Goal: Information Seeking & Learning: Find specific fact

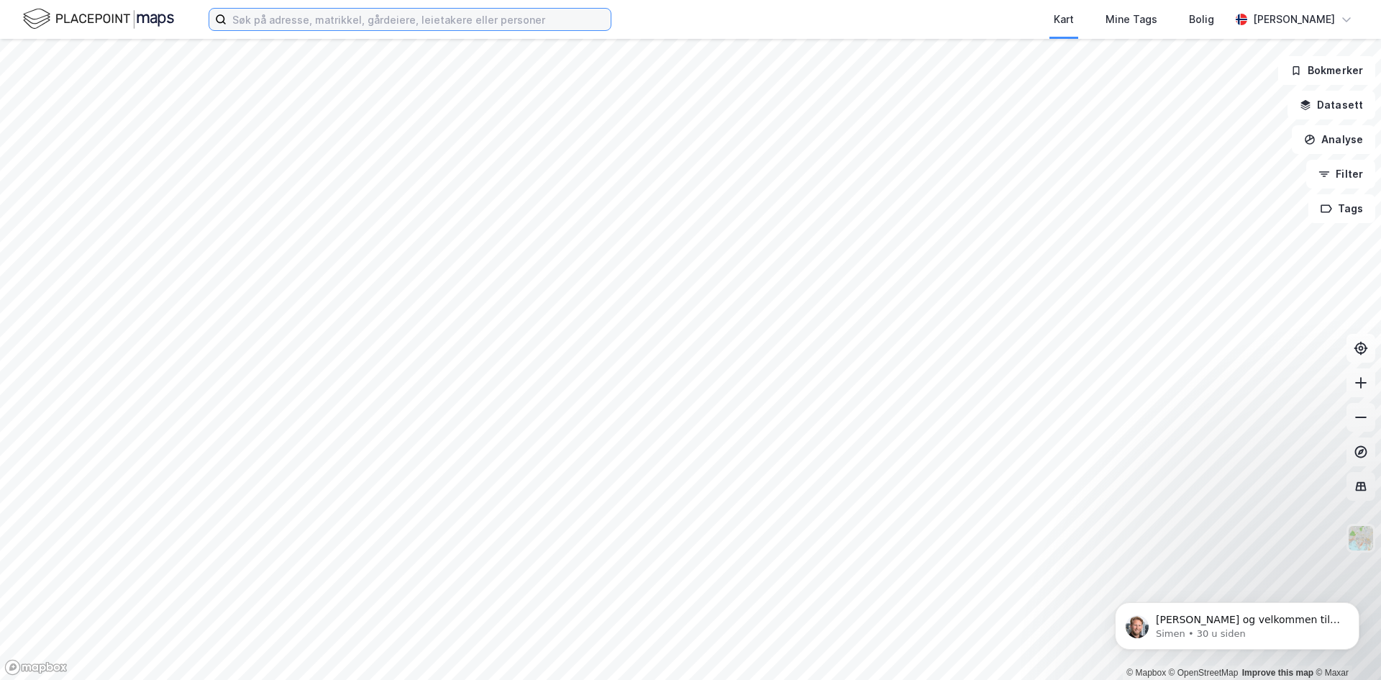
click at [475, 19] on input at bounding box center [419, 20] width 384 height 22
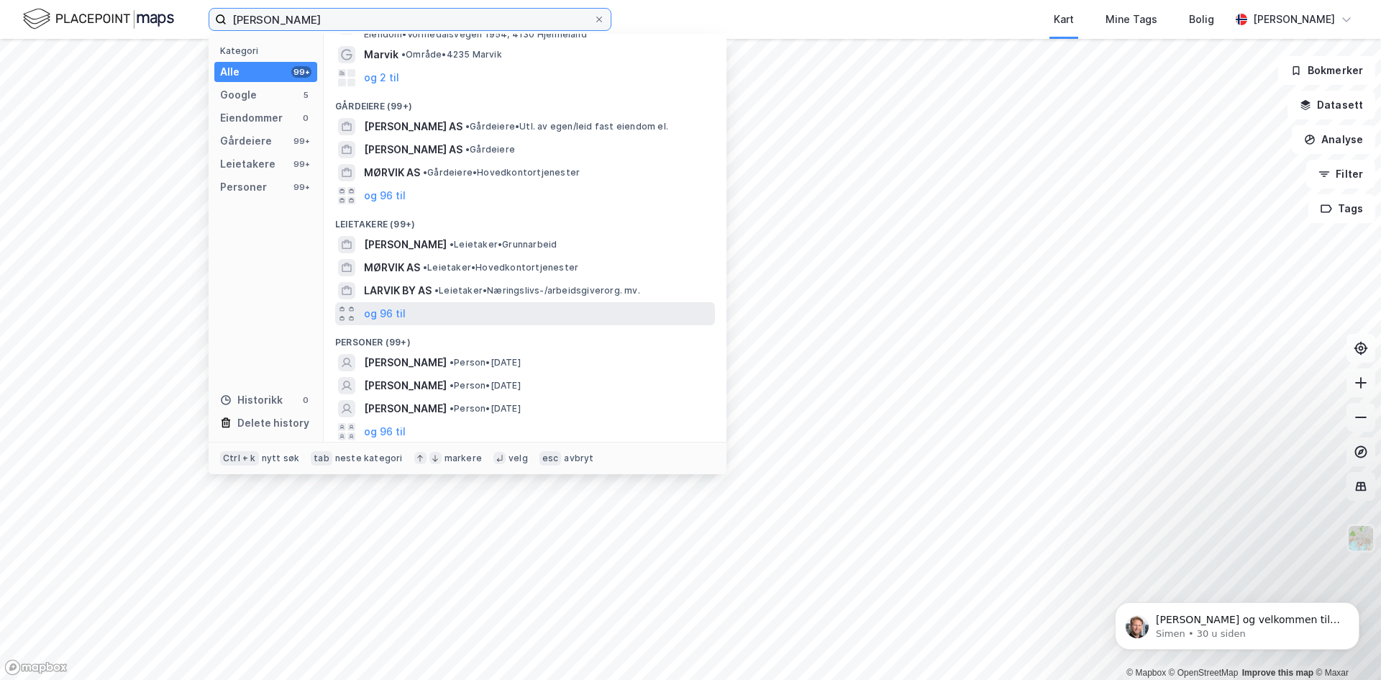
scroll to position [76, 0]
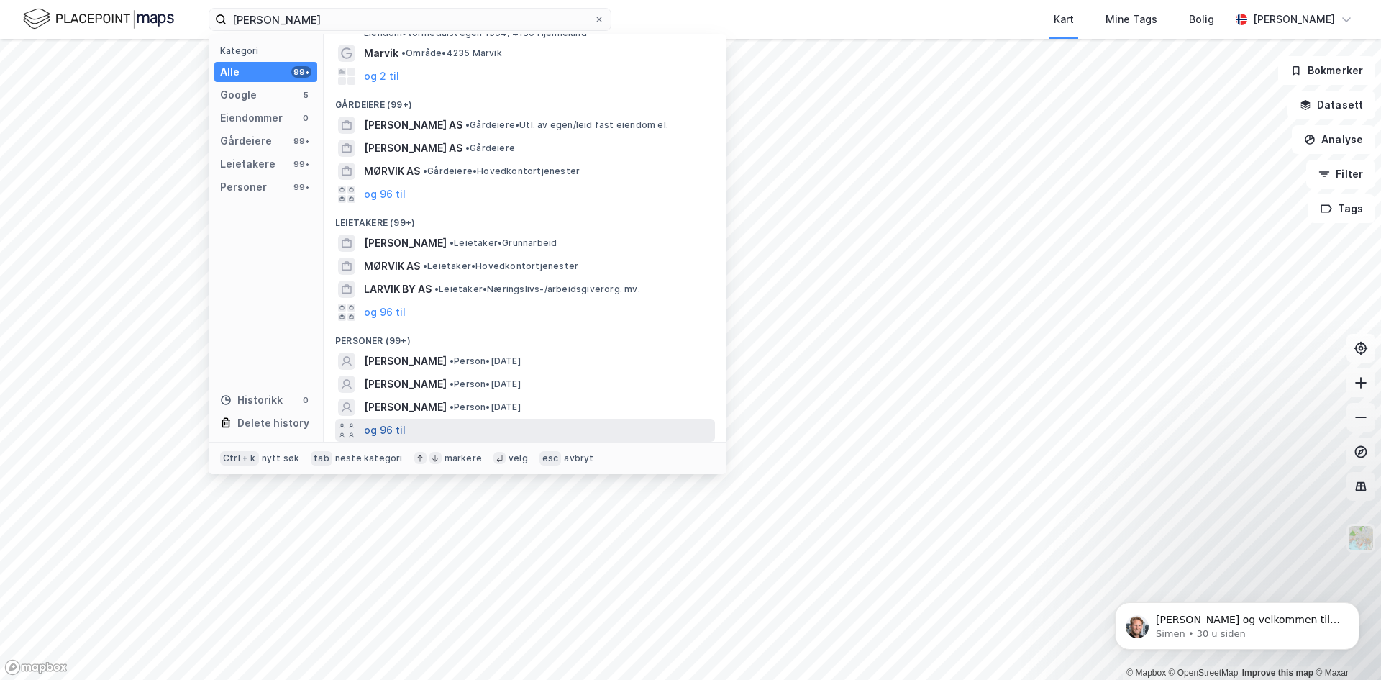
click at [386, 430] on button "og 96 til" at bounding box center [385, 430] width 42 height 17
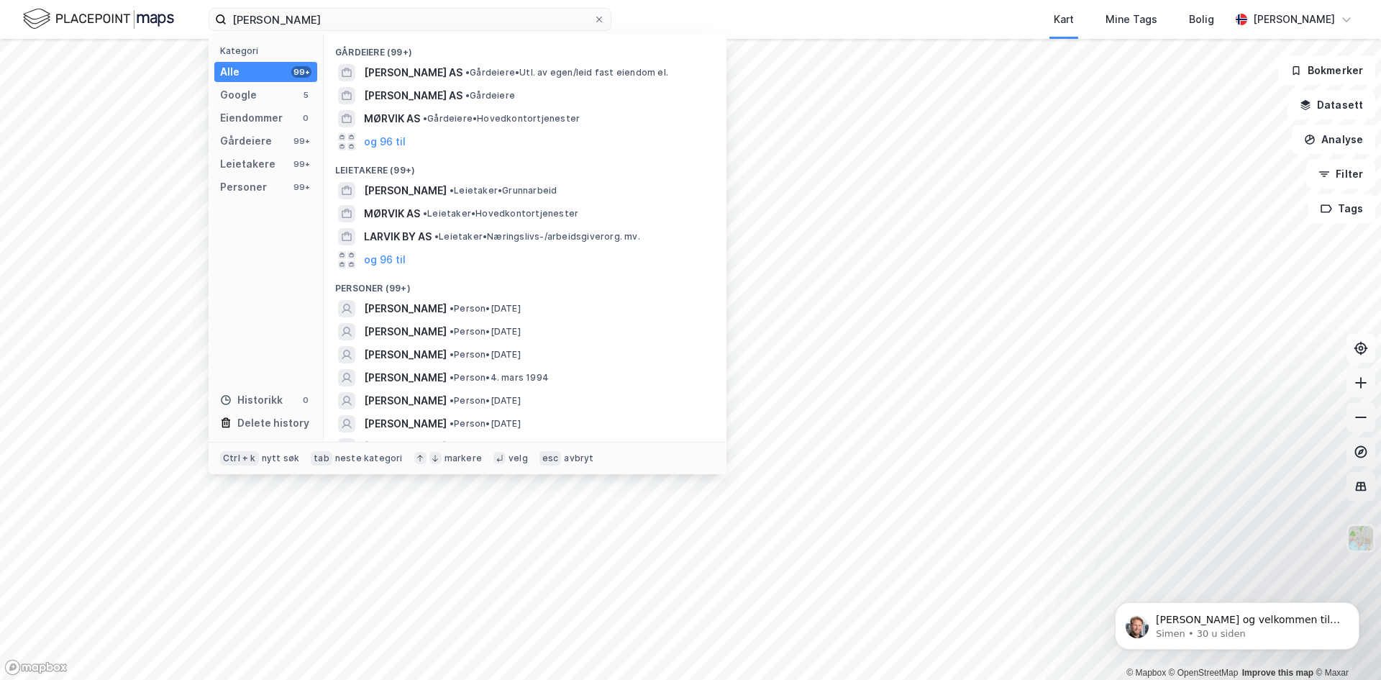
scroll to position [148, 0]
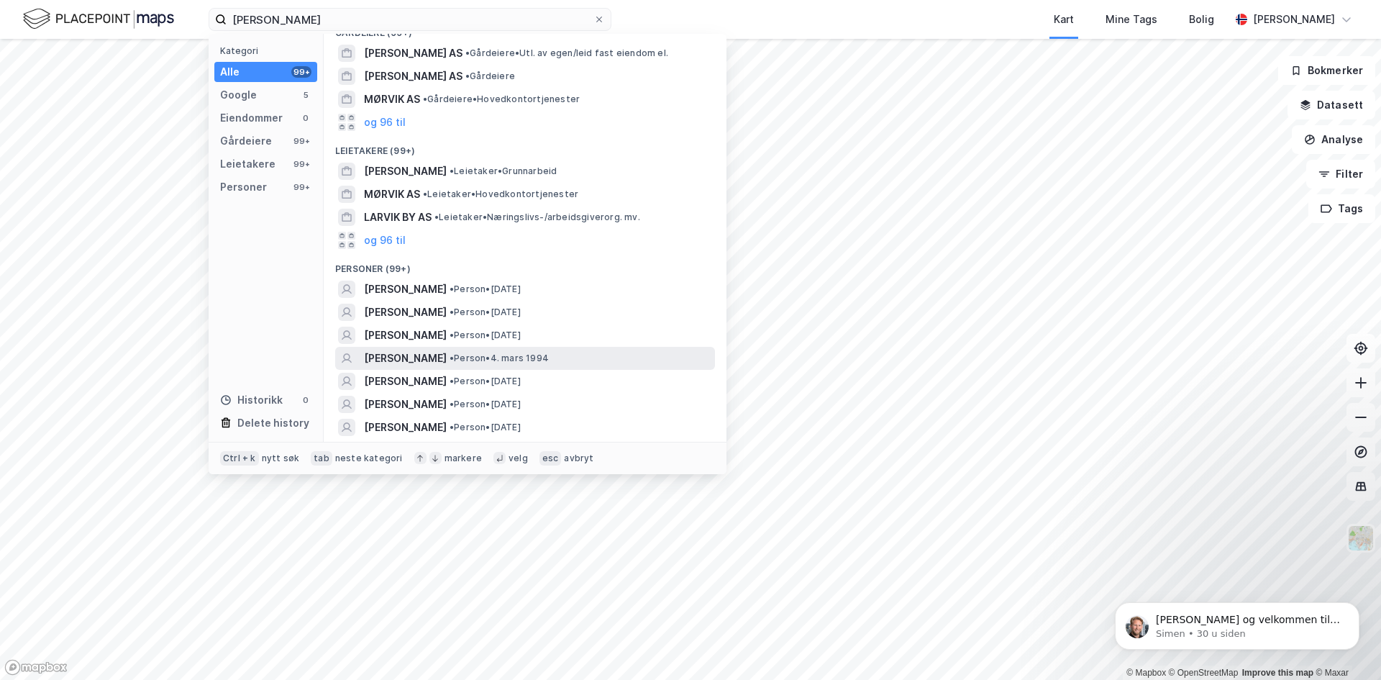
click at [522, 359] on span "• Person • [DATE]" at bounding box center [499, 359] width 99 height 12
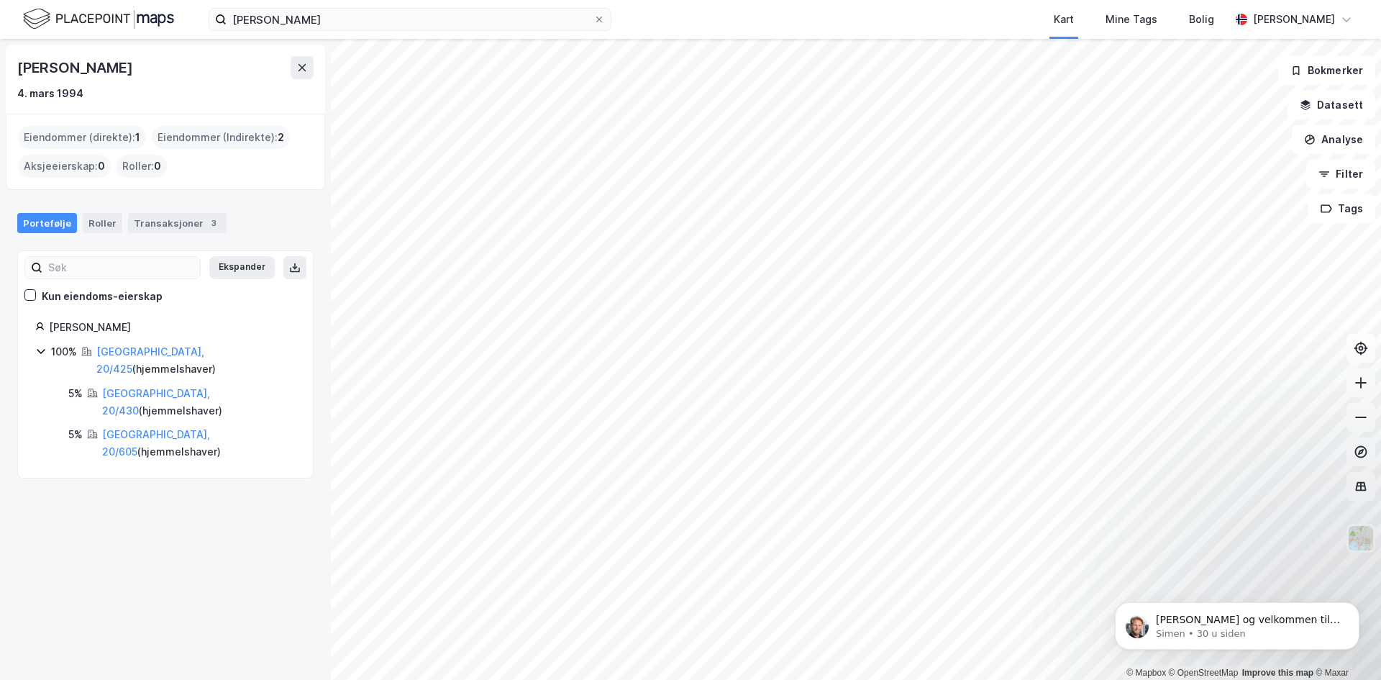
click at [42, 349] on icon at bounding box center [41, 351] width 12 height 12
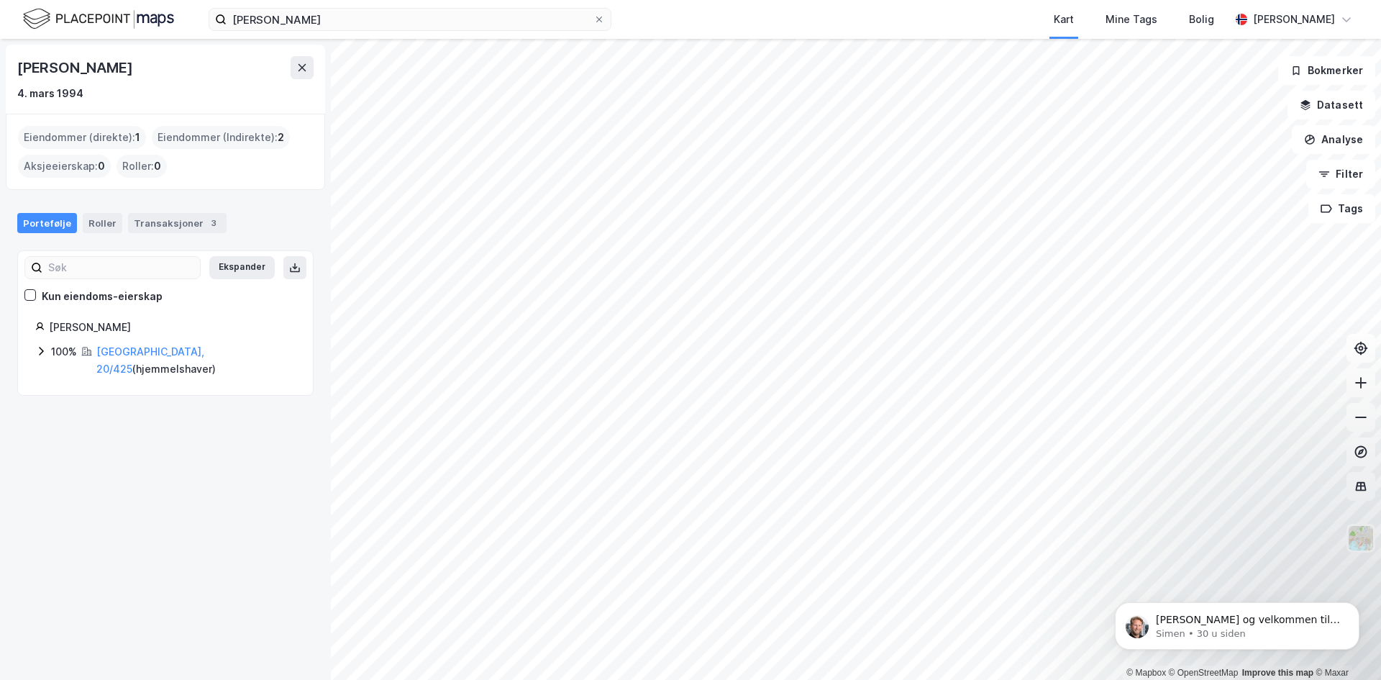
click at [39, 350] on icon at bounding box center [41, 351] width 12 height 12
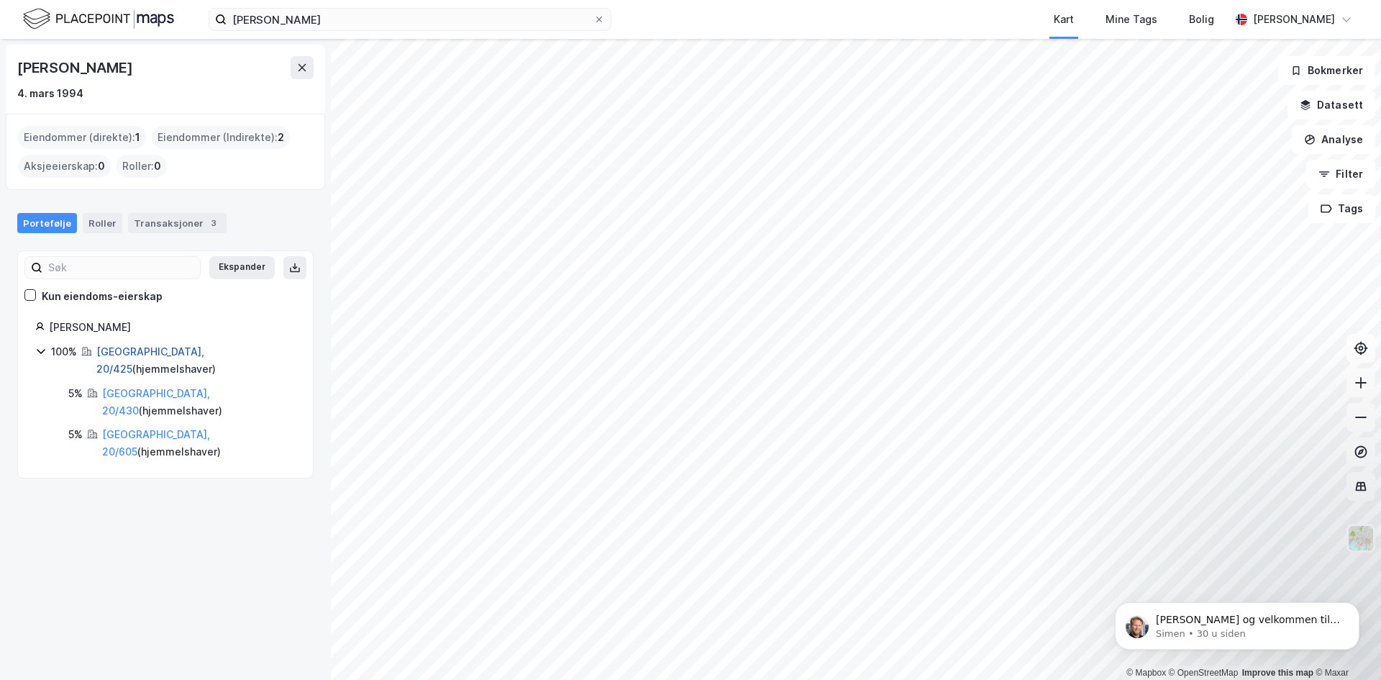
click at [135, 348] on link "[GEOGRAPHIC_DATA], 20/425" at bounding box center [150, 360] width 108 height 30
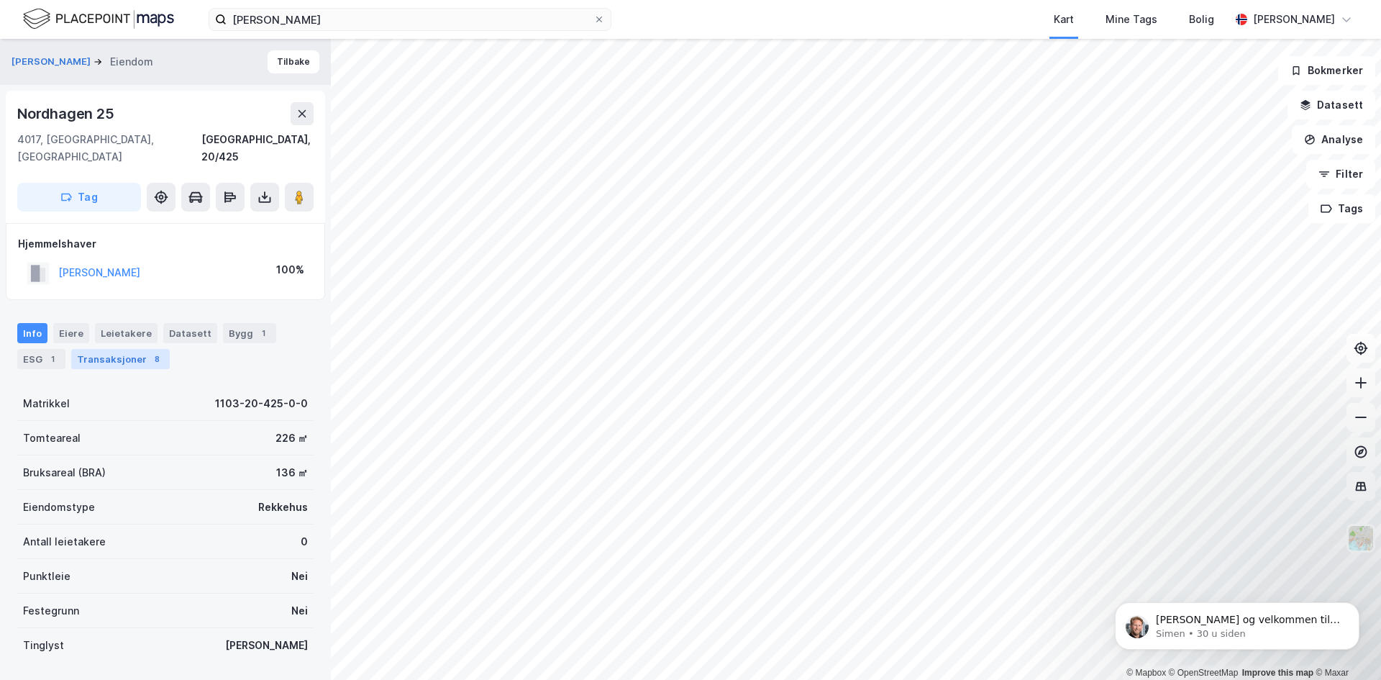
click at [130, 349] on div "Transaksjoner 8" at bounding box center [120, 359] width 99 height 20
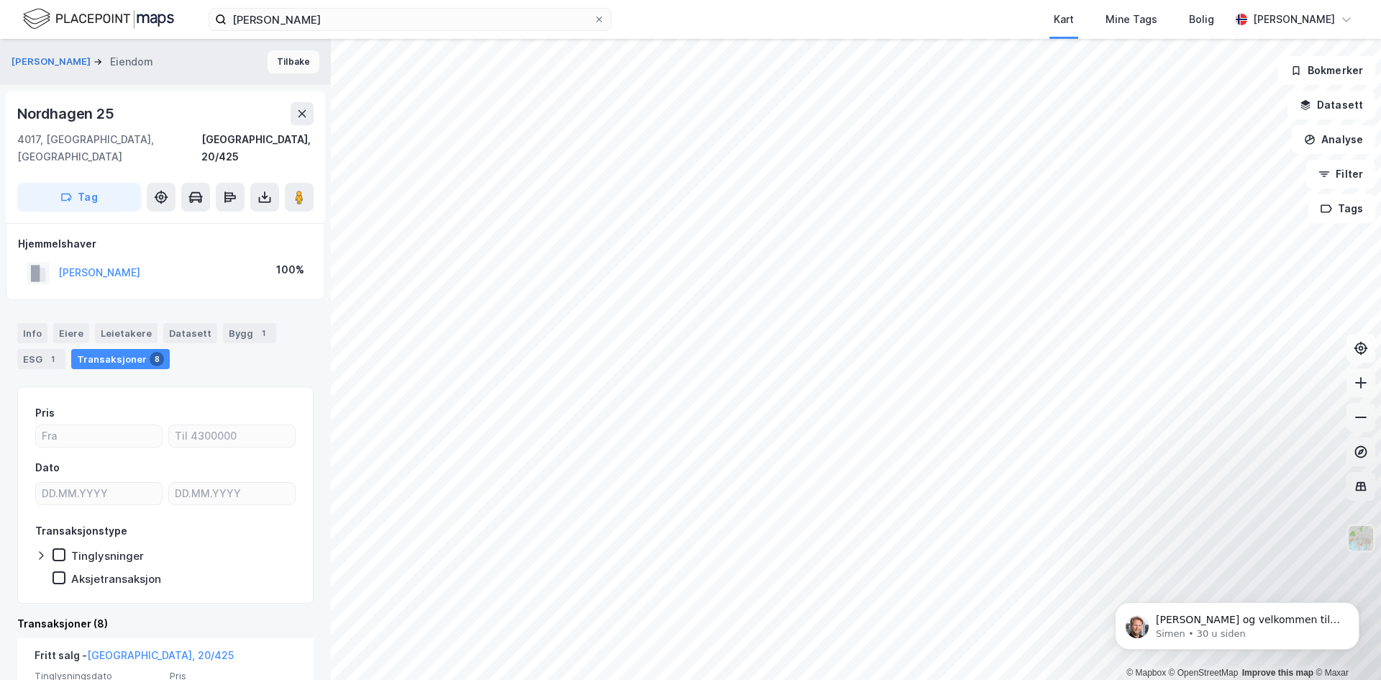
click at [286, 63] on button "Tilbake" at bounding box center [294, 61] width 52 height 23
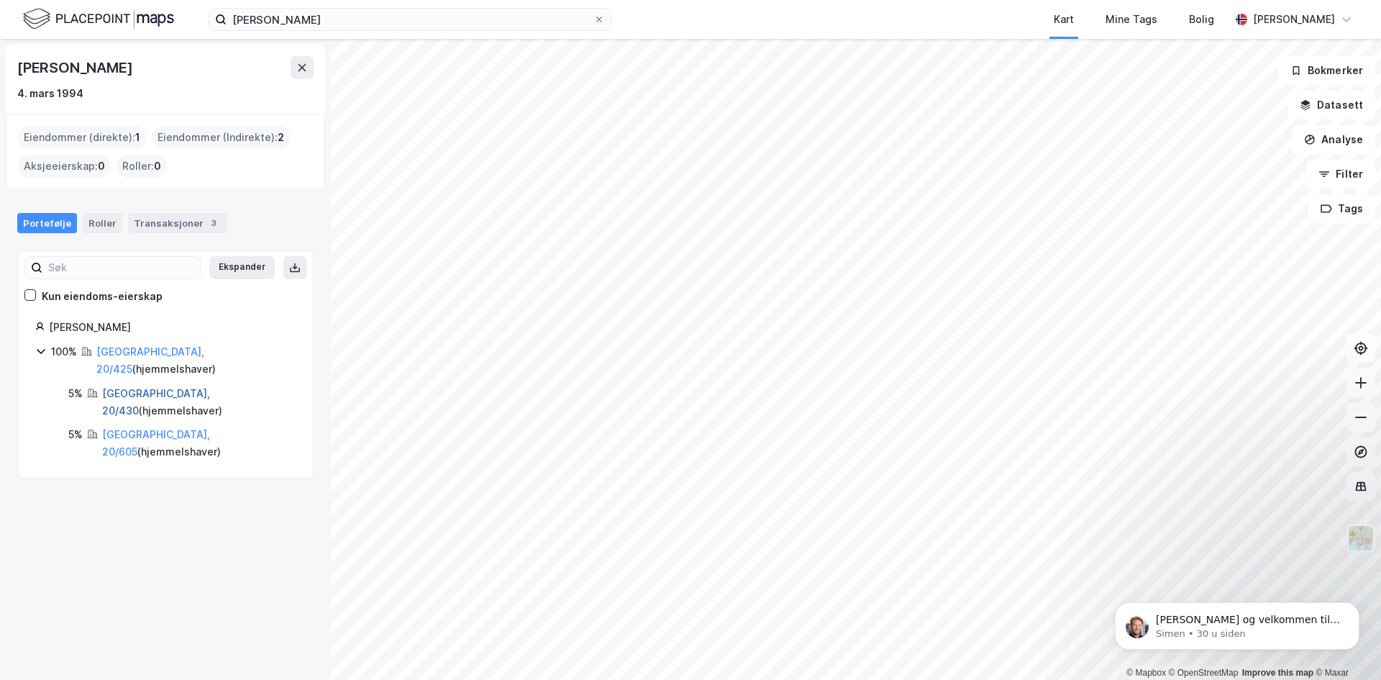
click at [133, 387] on link "[GEOGRAPHIC_DATA], 20/430" at bounding box center [156, 402] width 108 height 30
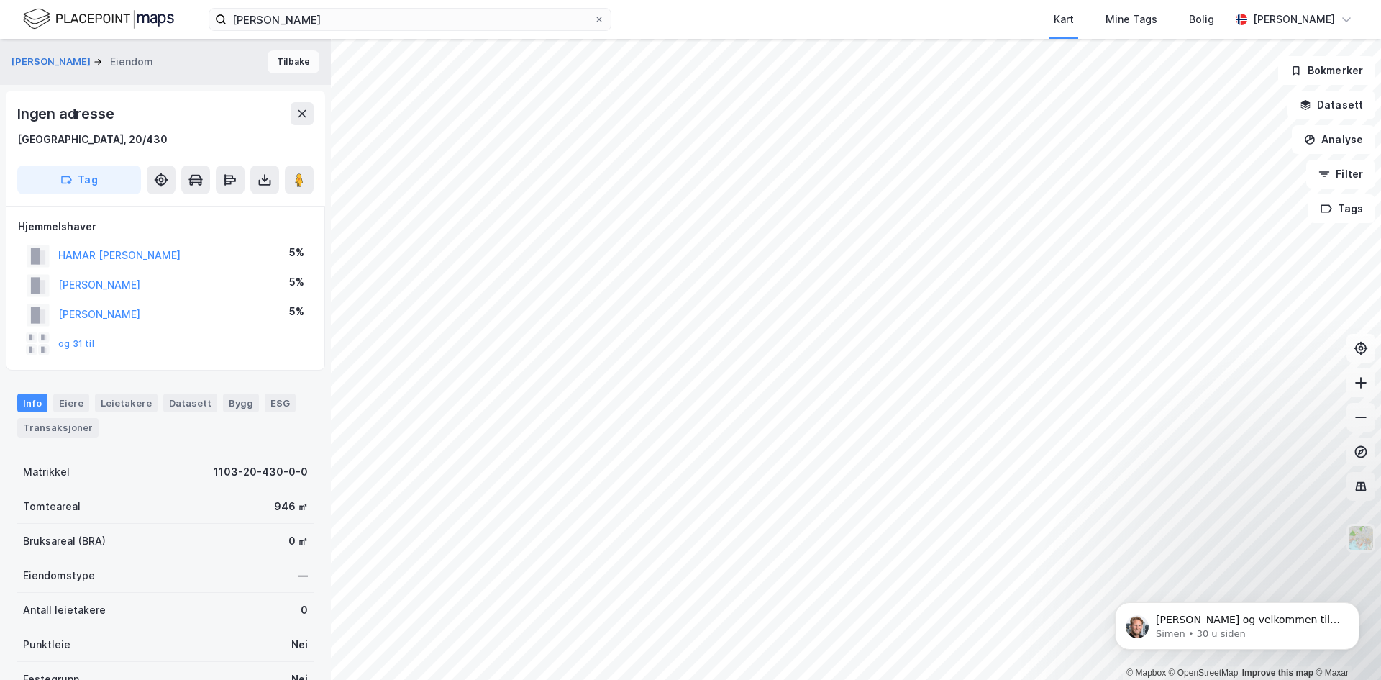
click at [294, 59] on button "Tilbake" at bounding box center [294, 61] width 52 height 23
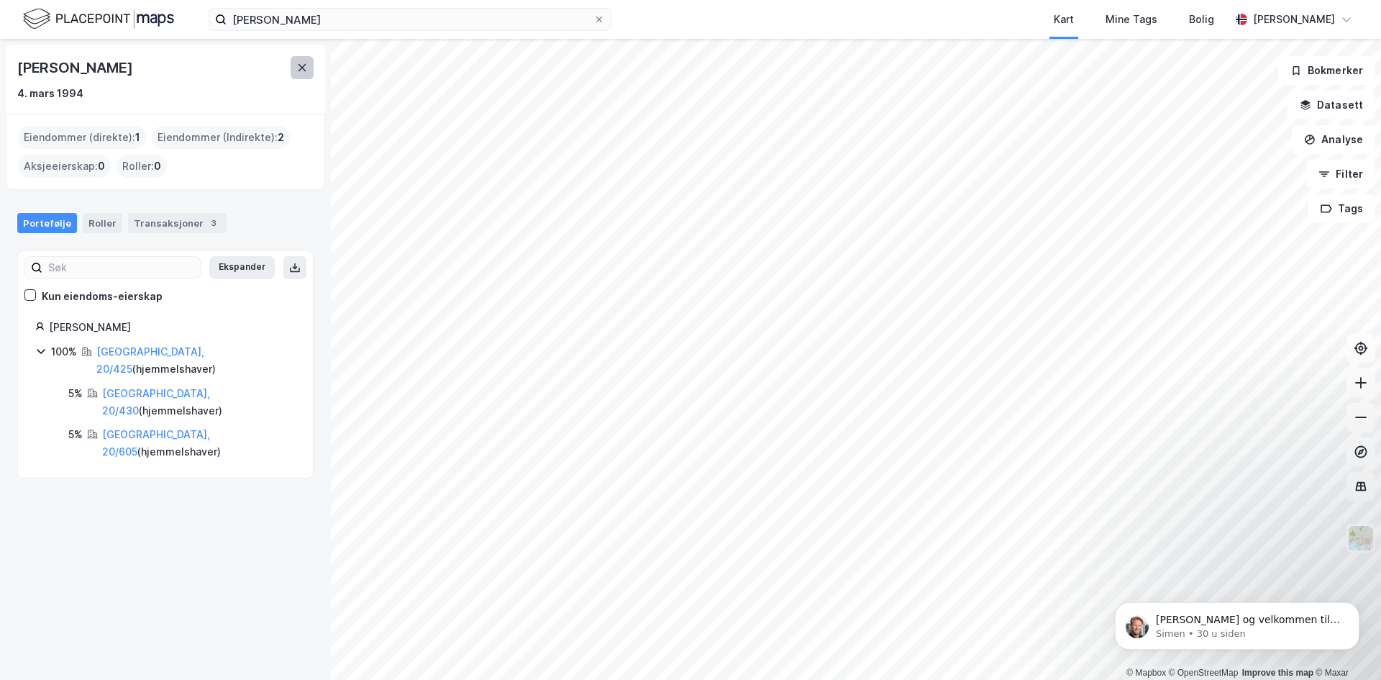
click at [312, 70] on button at bounding box center [302, 67] width 23 height 23
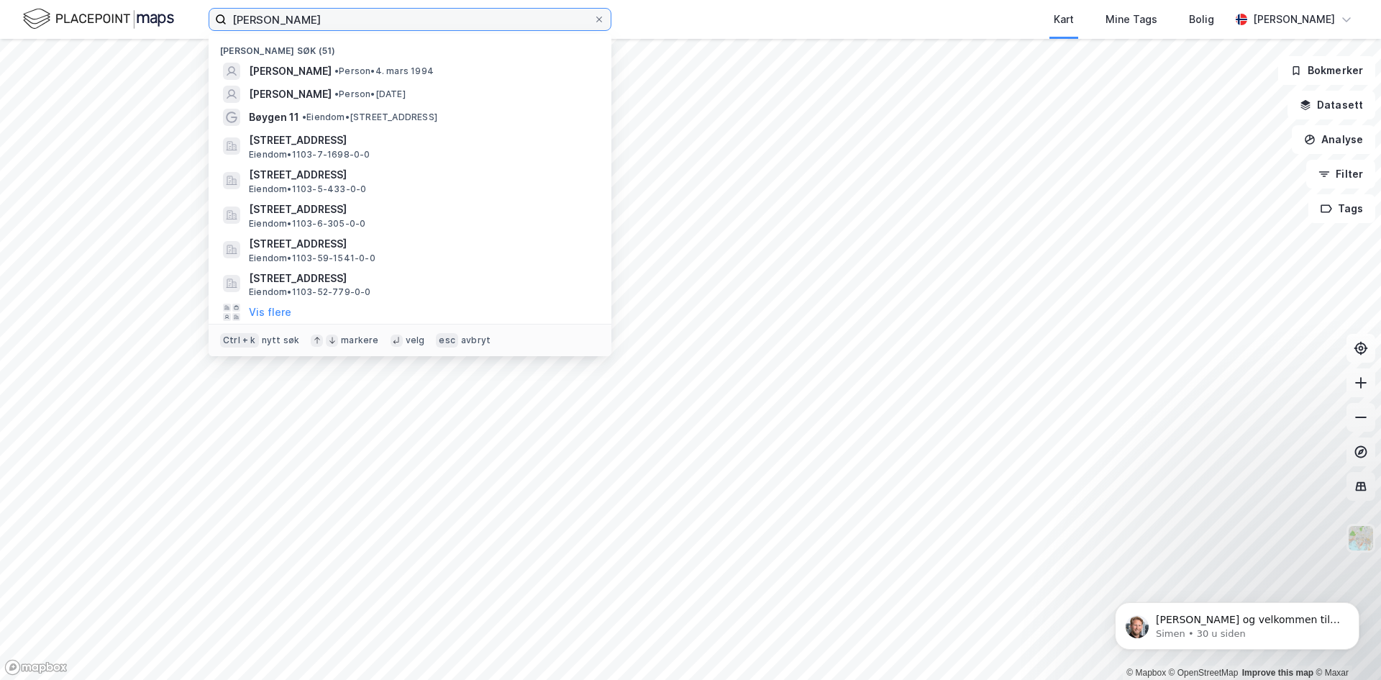
click at [525, 24] on input "[PERSON_NAME]" at bounding box center [410, 20] width 367 height 22
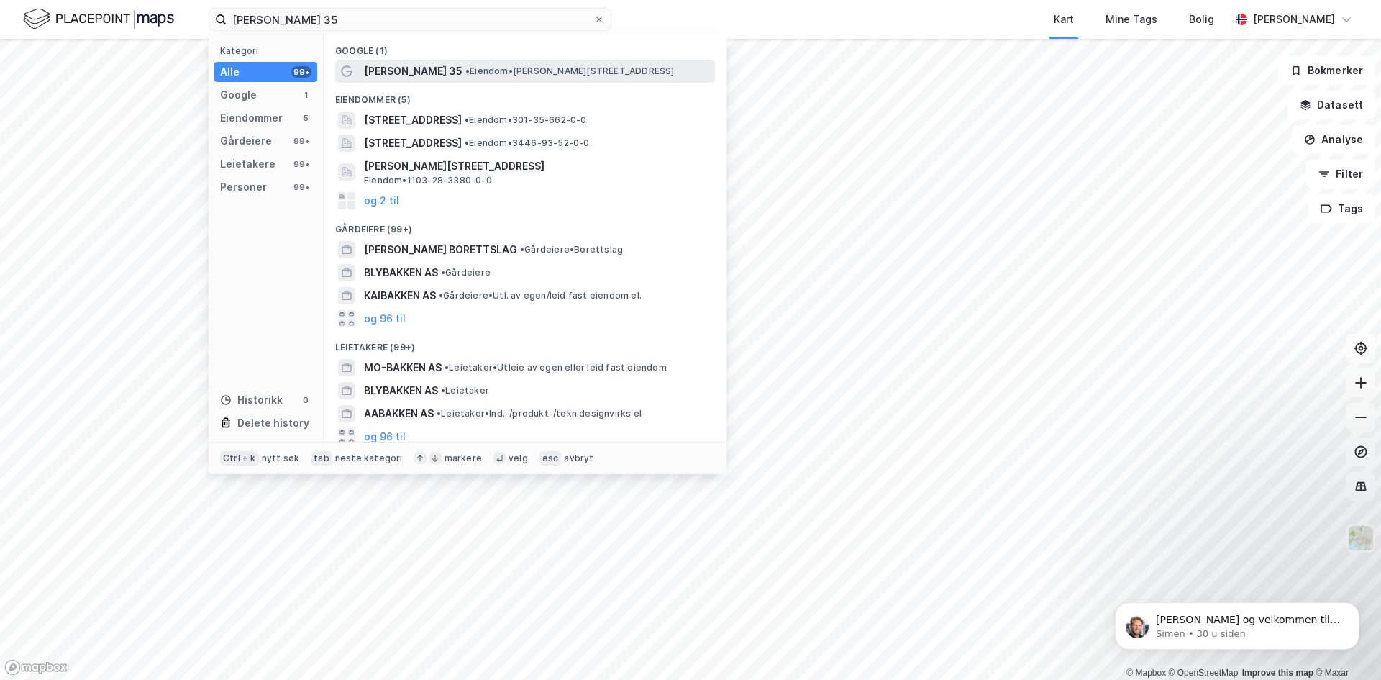
click at [509, 65] on span "• Eiendom • [PERSON_NAME][STREET_ADDRESS]" at bounding box center [570, 71] width 209 height 12
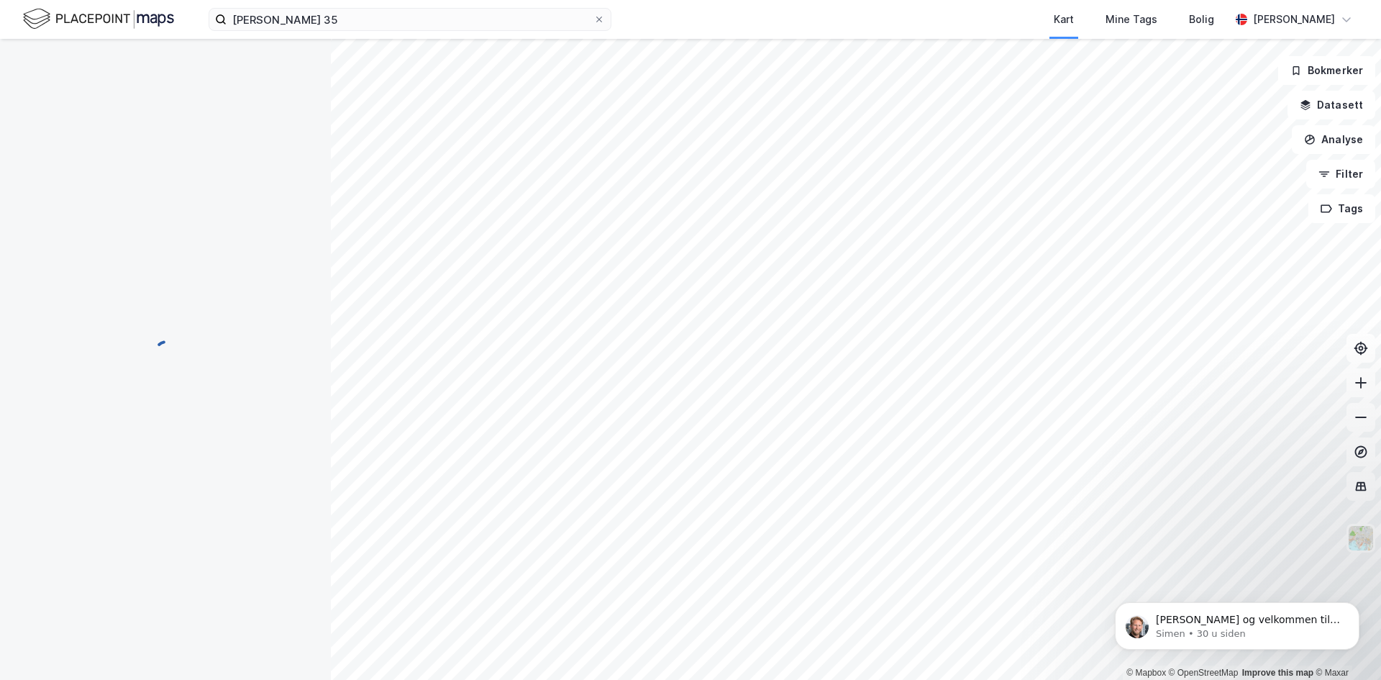
scroll to position [4, 0]
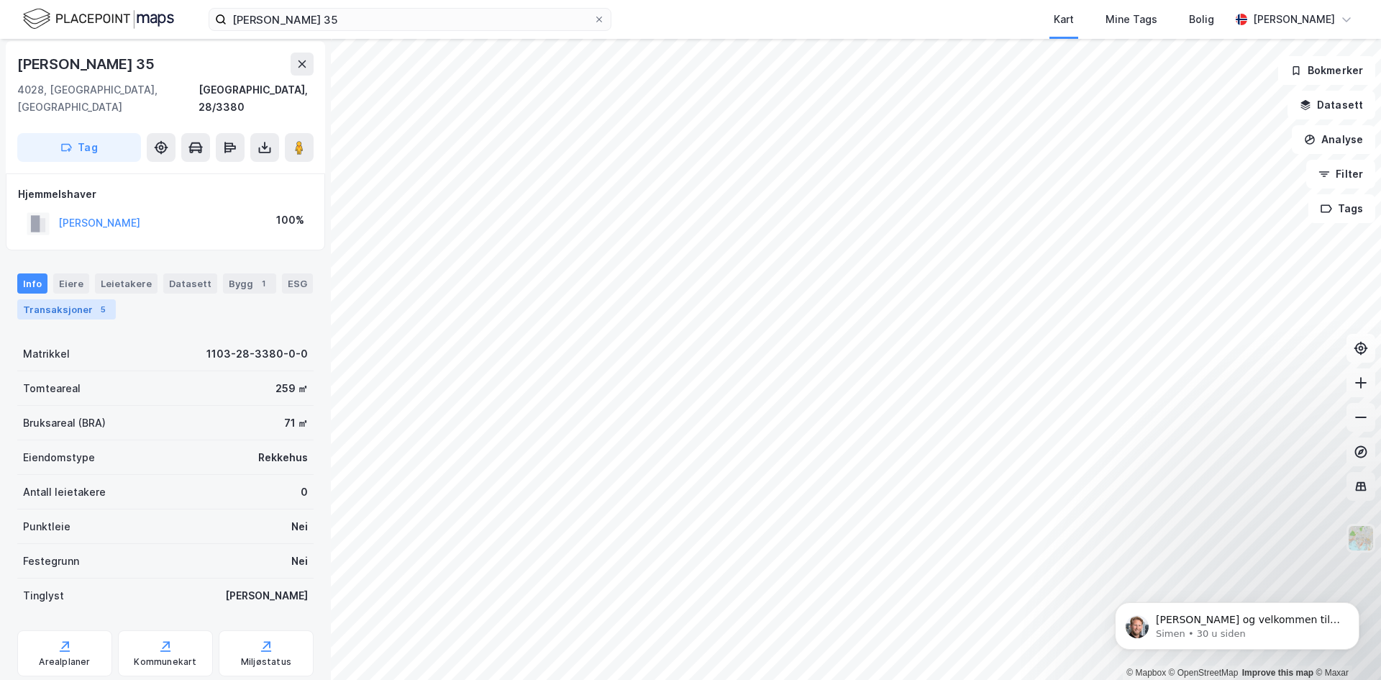
click at [96, 302] on div "5" at bounding box center [103, 309] width 14 height 14
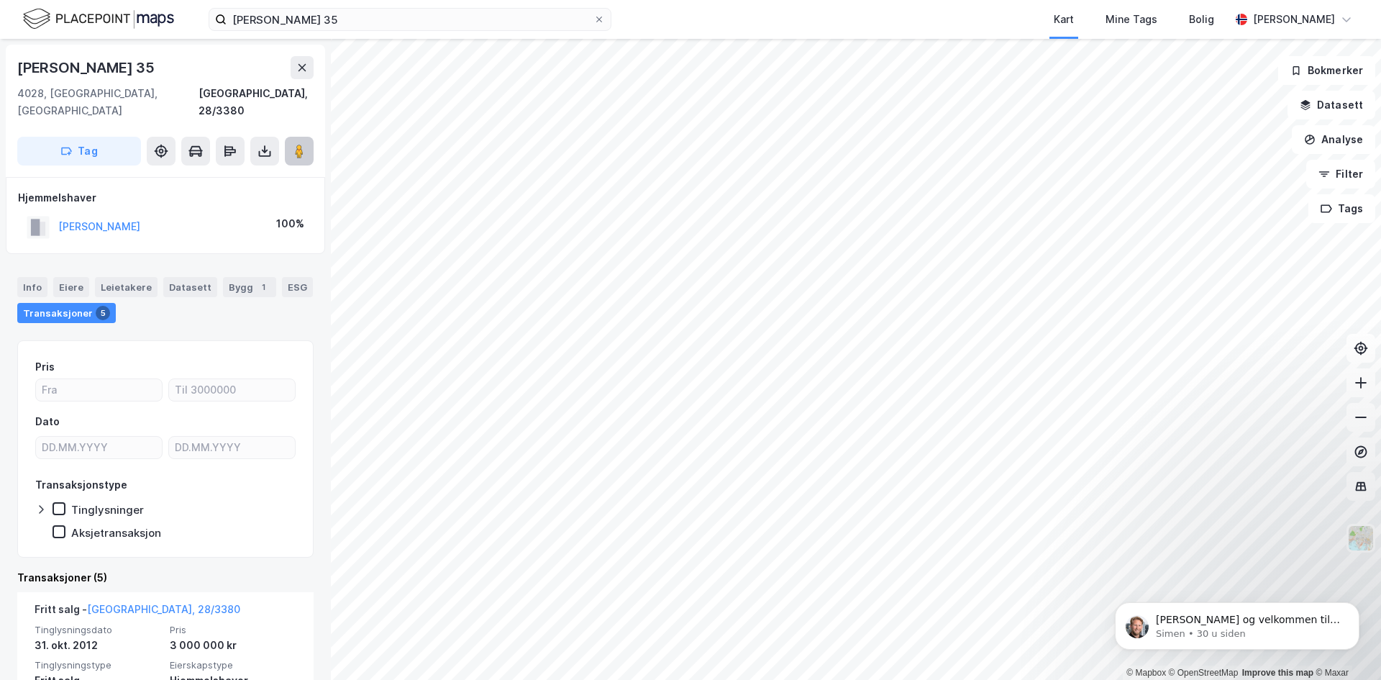
click at [299, 144] on image at bounding box center [299, 151] width 9 height 14
click at [502, 22] on input "[PERSON_NAME] 35" at bounding box center [410, 20] width 367 height 22
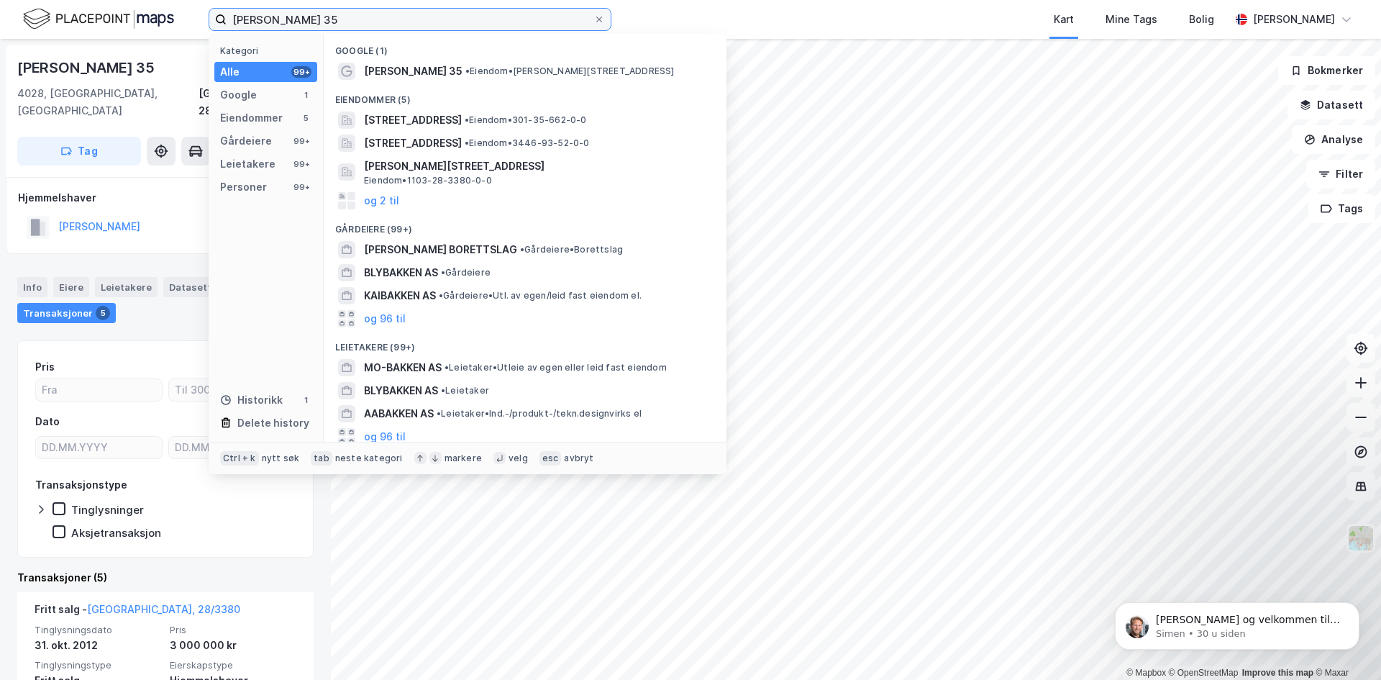
click at [502, 22] on input "[PERSON_NAME] 35" at bounding box center [410, 20] width 367 height 22
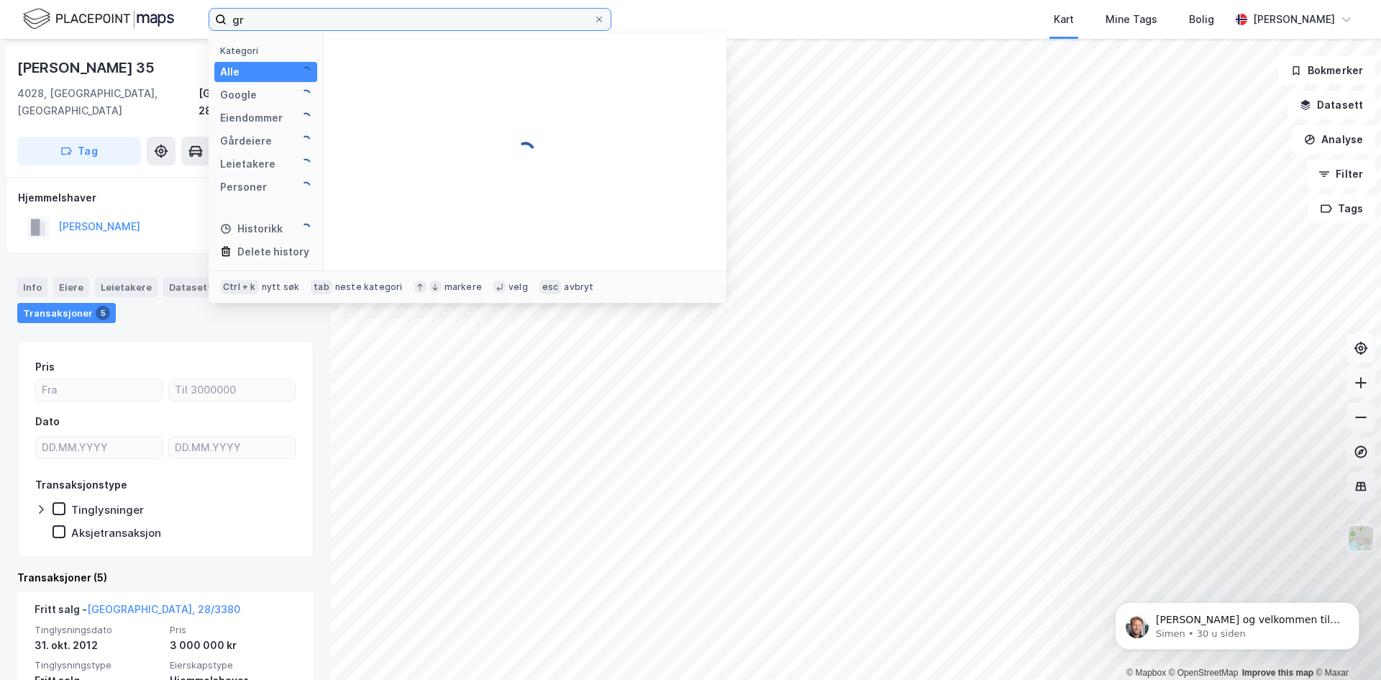
type input "g"
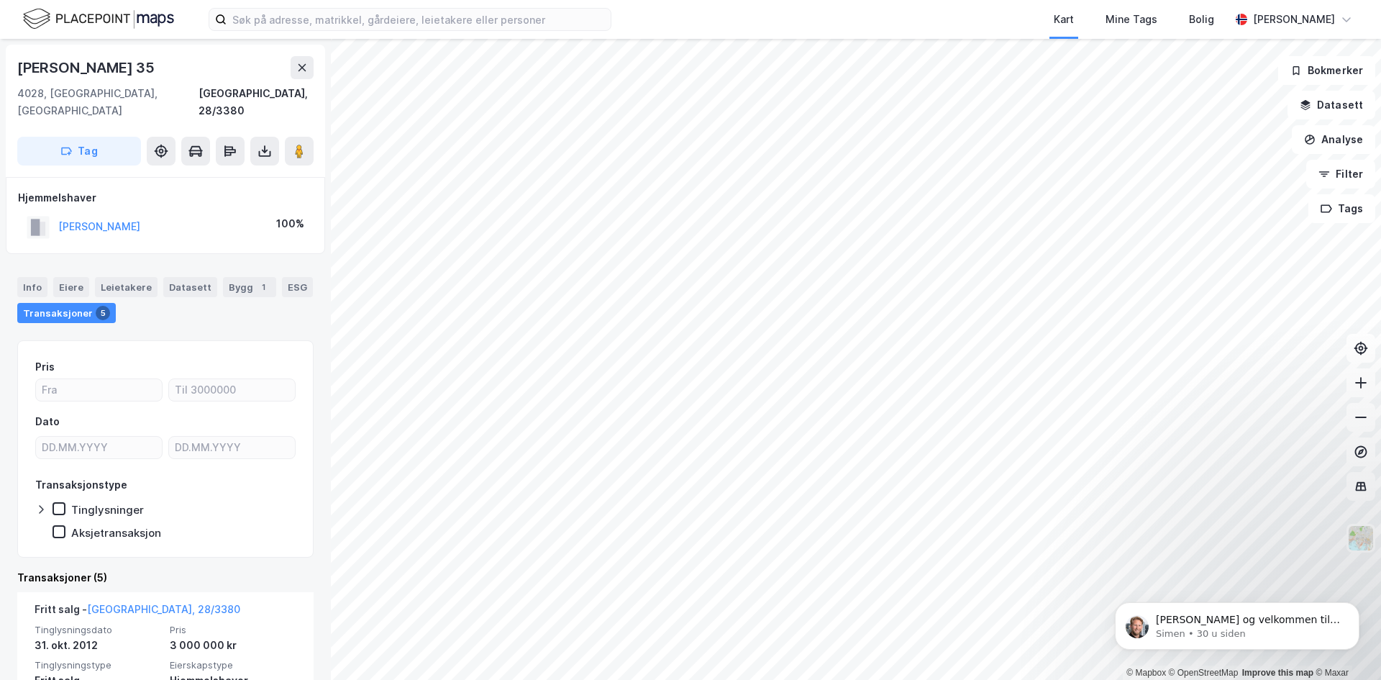
click at [871, 13] on div "Kart Mine Tags Bolig" at bounding box center [956, 19] width 550 height 39
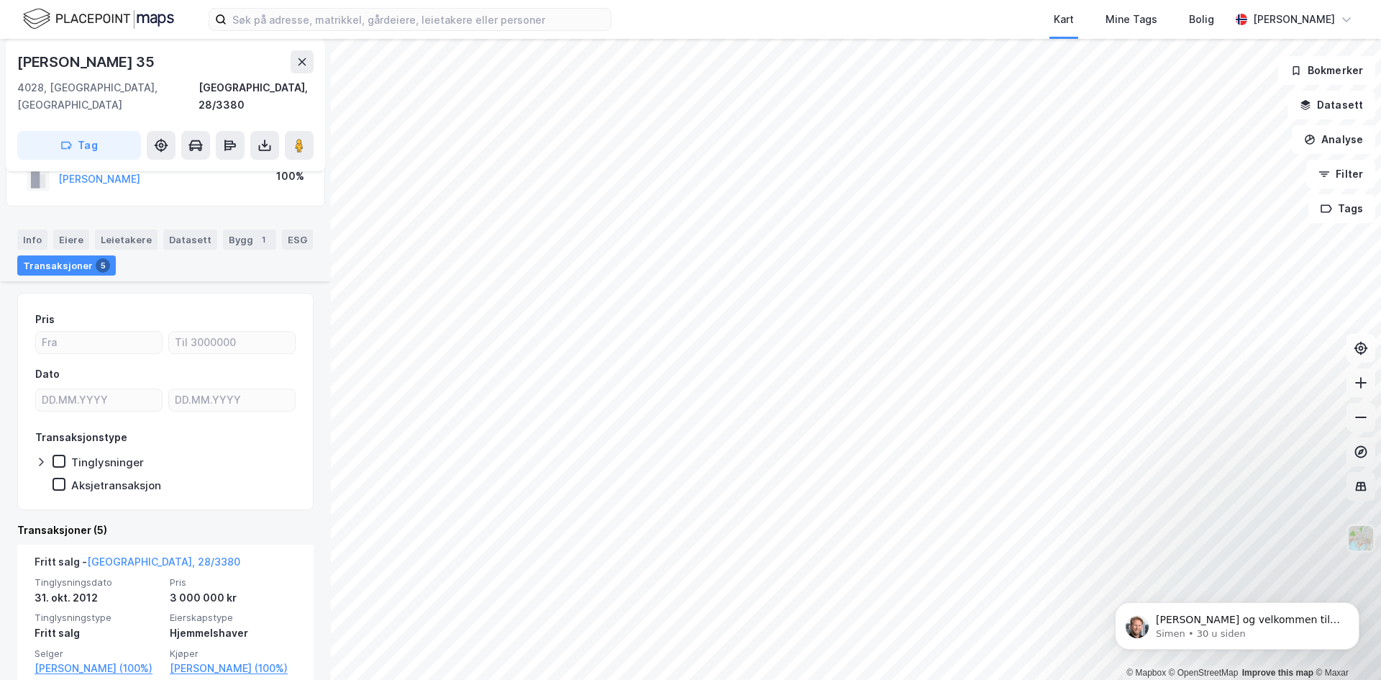
scroll to position [216, 0]
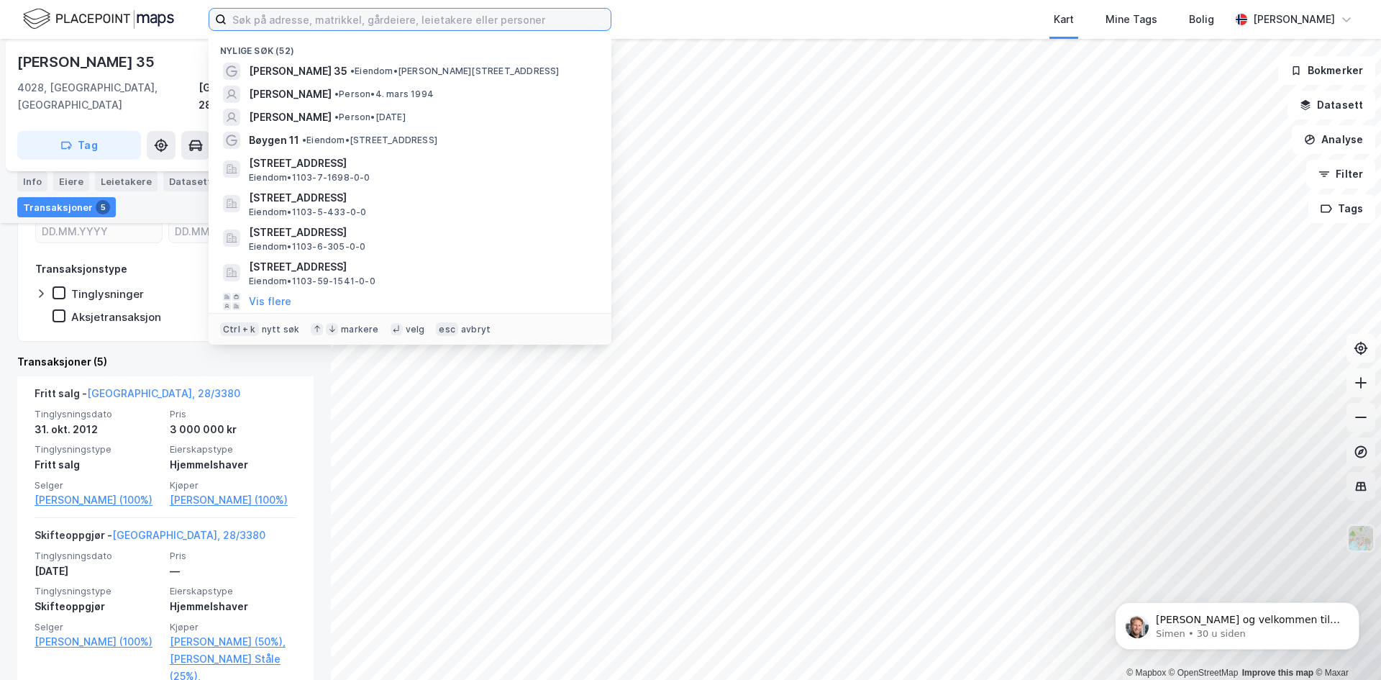
click at [520, 18] on input at bounding box center [419, 20] width 384 height 22
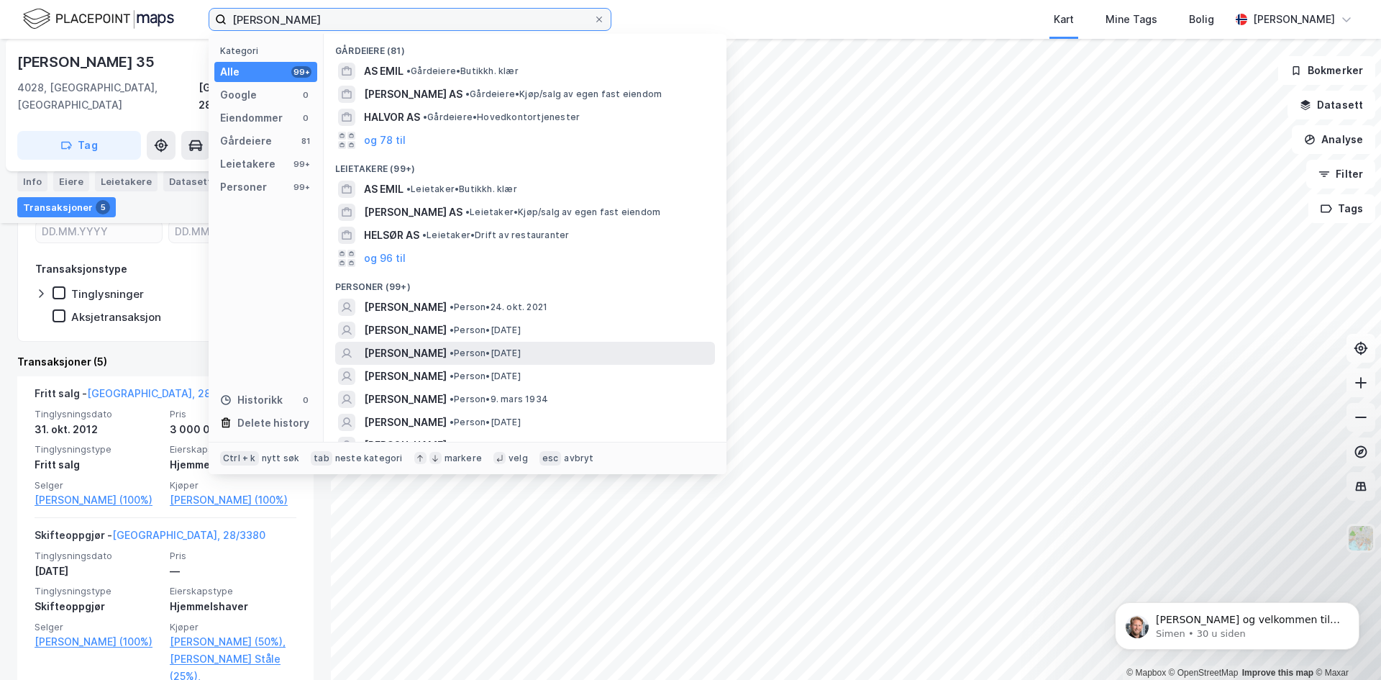
type input "[PERSON_NAME]"
click at [437, 350] on span "[PERSON_NAME]" at bounding box center [405, 353] width 83 height 17
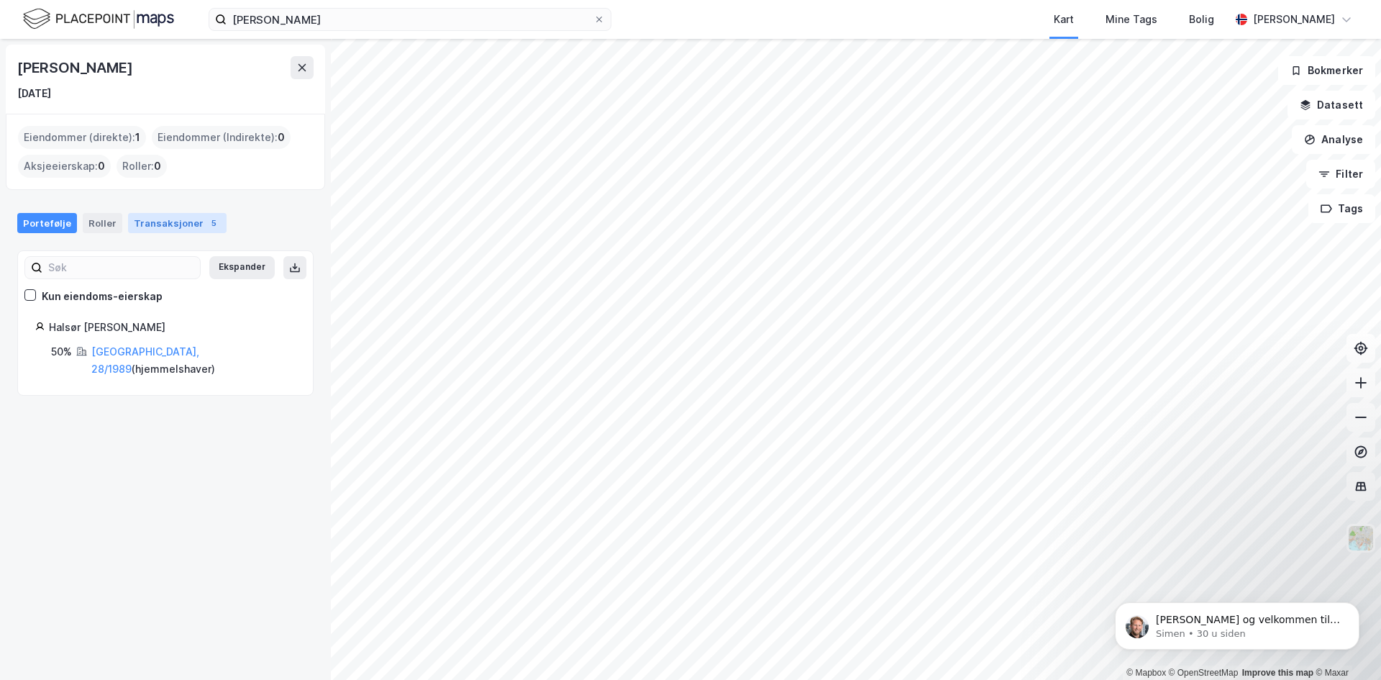
click at [171, 226] on div "Transaksjoner 5" at bounding box center [177, 223] width 99 height 20
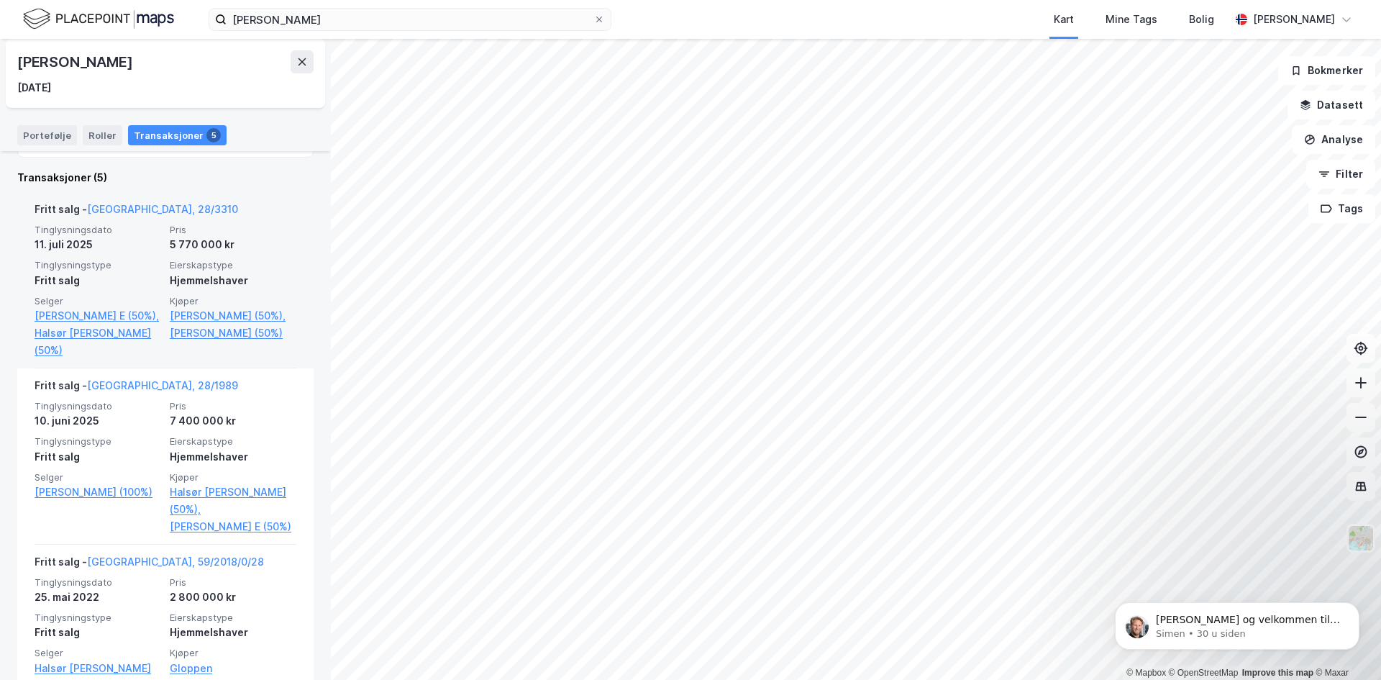
scroll to position [288, 0]
click at [197, 223] on span "Pris" at bounding box center [233, 229] width 127 height 12
click at [142, 208] on link "[GEOGRAPHIC_DATA], 28/3310" at bounding box center [162, 208] width 151 height 12
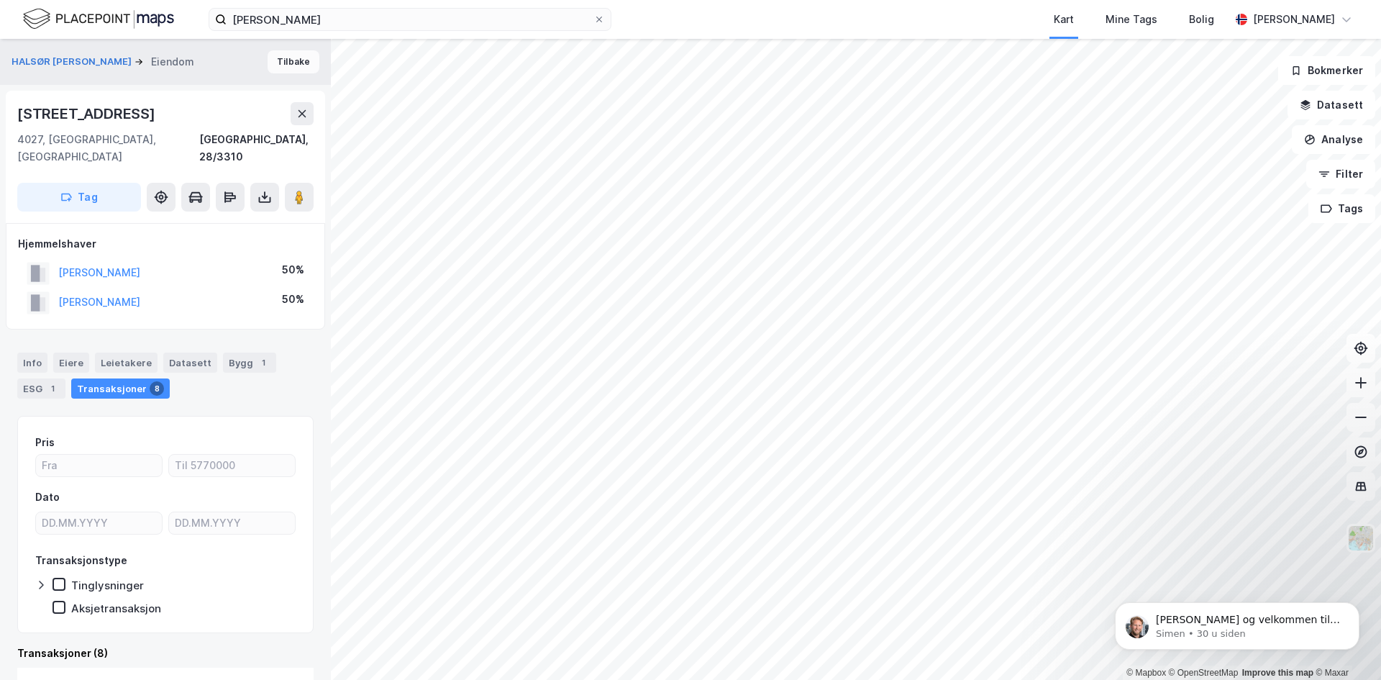
click at [288, 56] on button "Tilbake" at bounding box center [294, 61] width 52 height 23
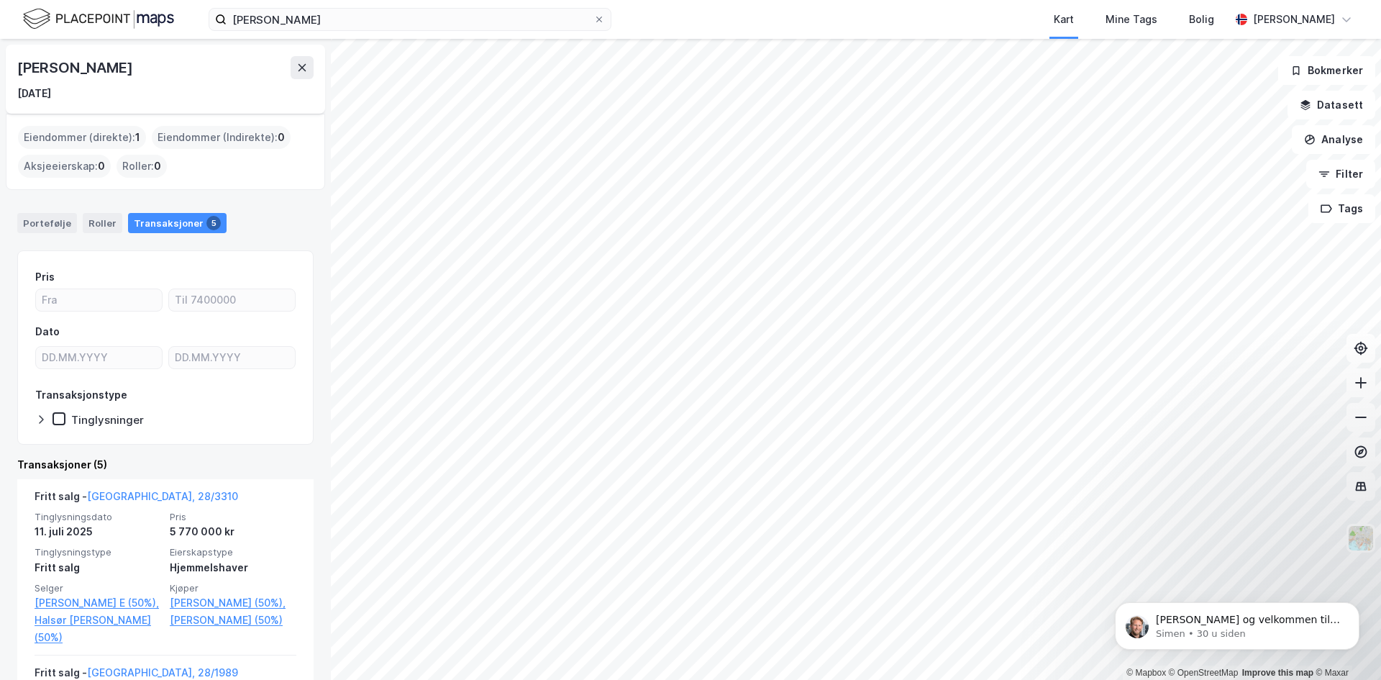
scroll to position [144, 0]
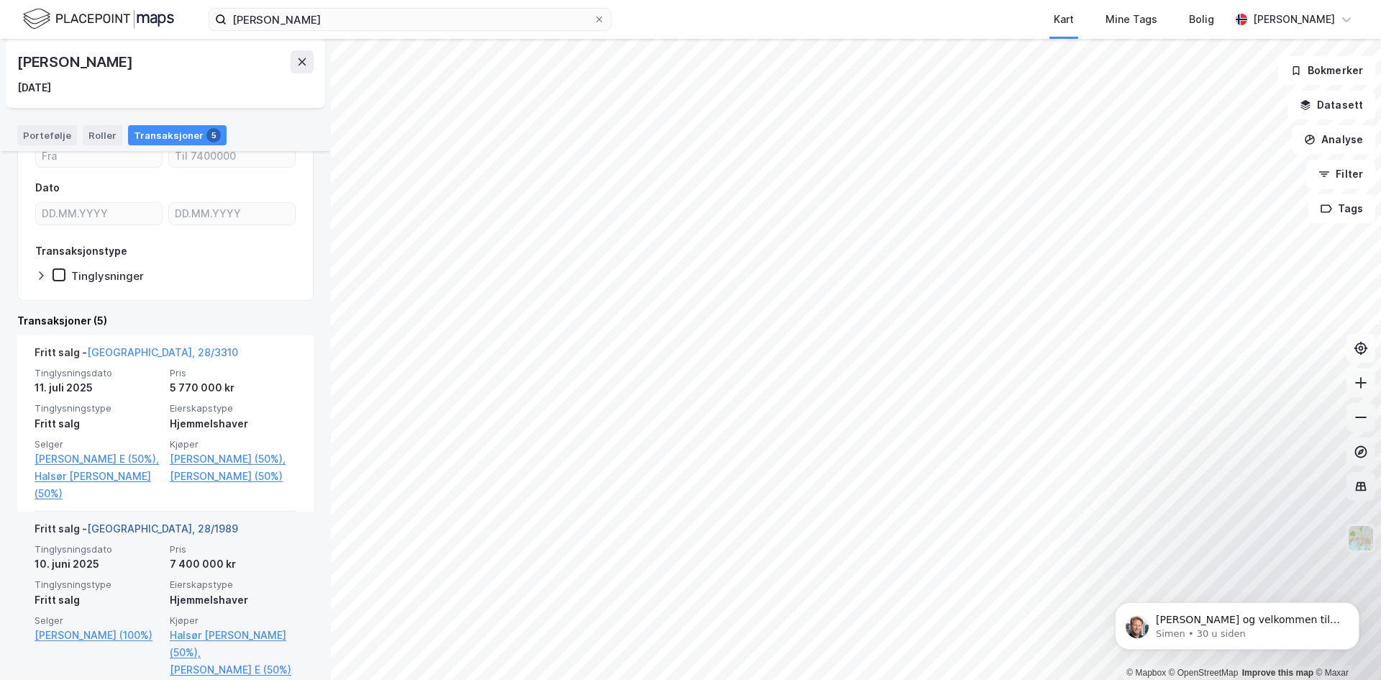
click at [147, 527] on link "[GEOGRAPHIC_DATA], 28/1989" at bounding box center [162, 528] width 151 height 12
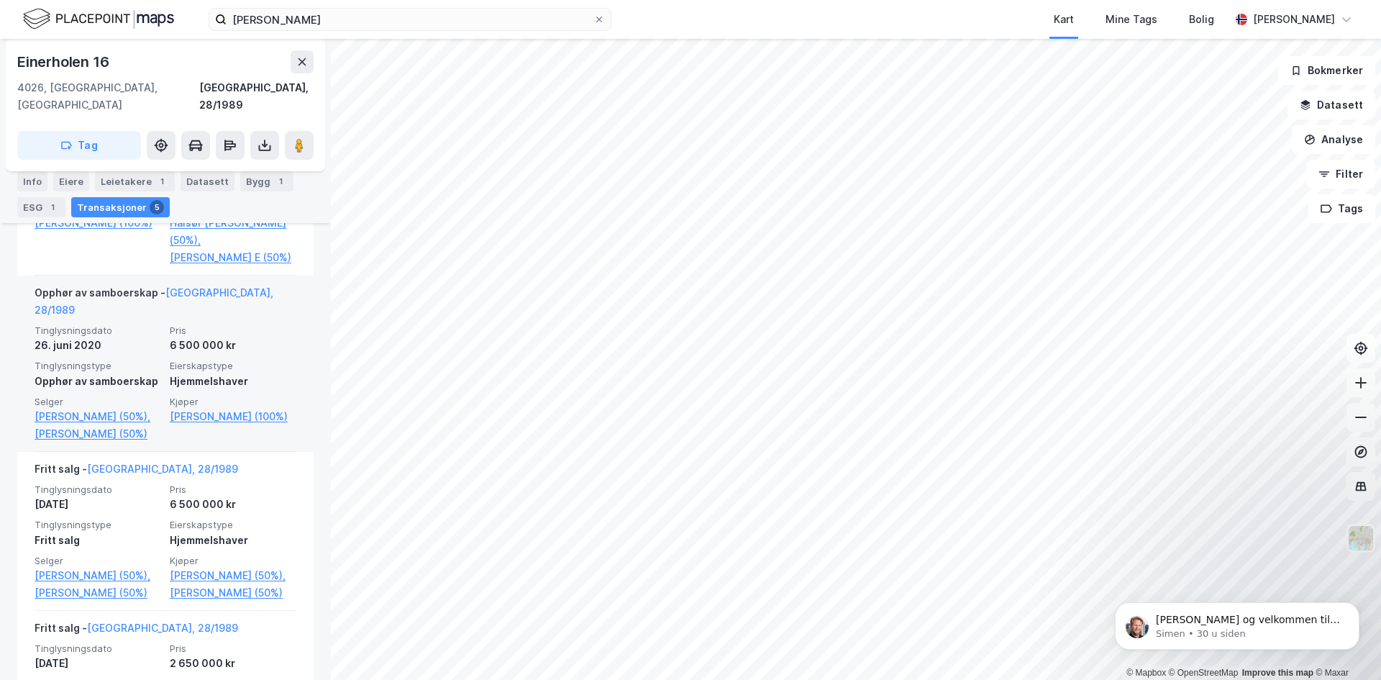
scroll to position [648, 0]
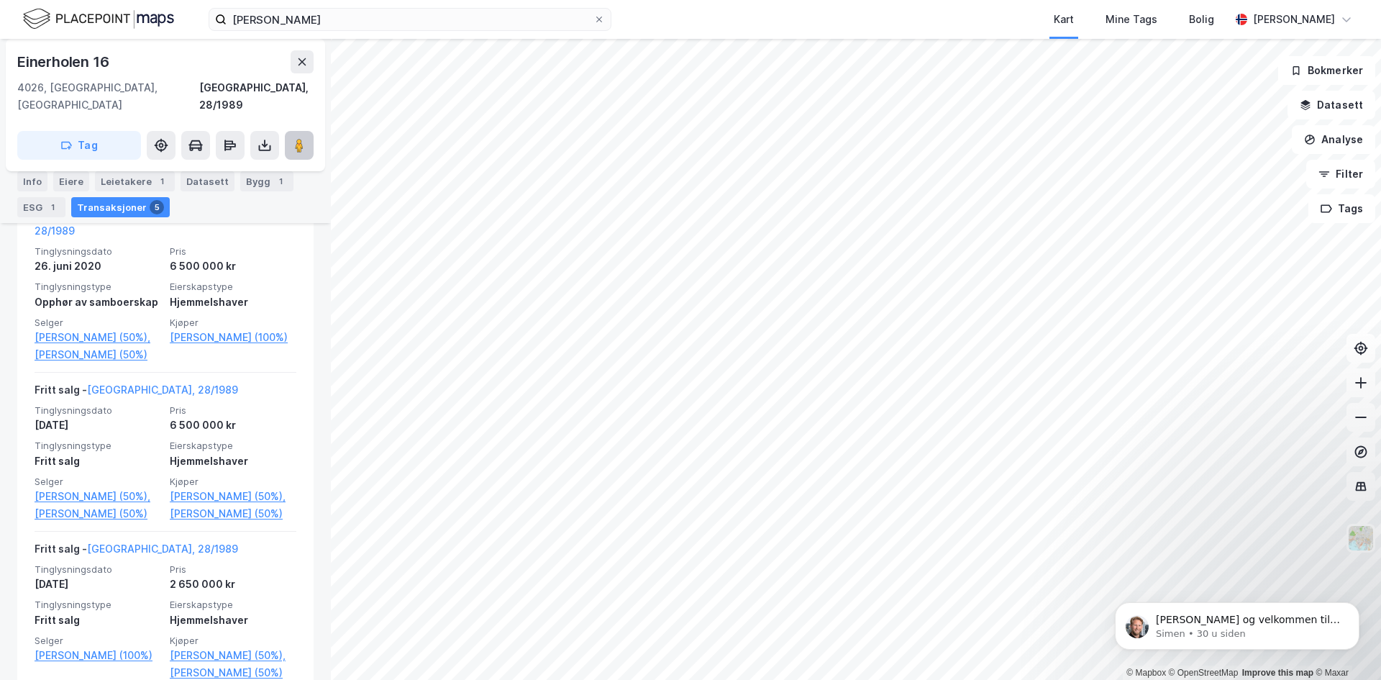
click at [298, 138] on image at bounding box center [299, 145] width 9 height 14
